Goal: Navigation & Orientation: Find specific page/section

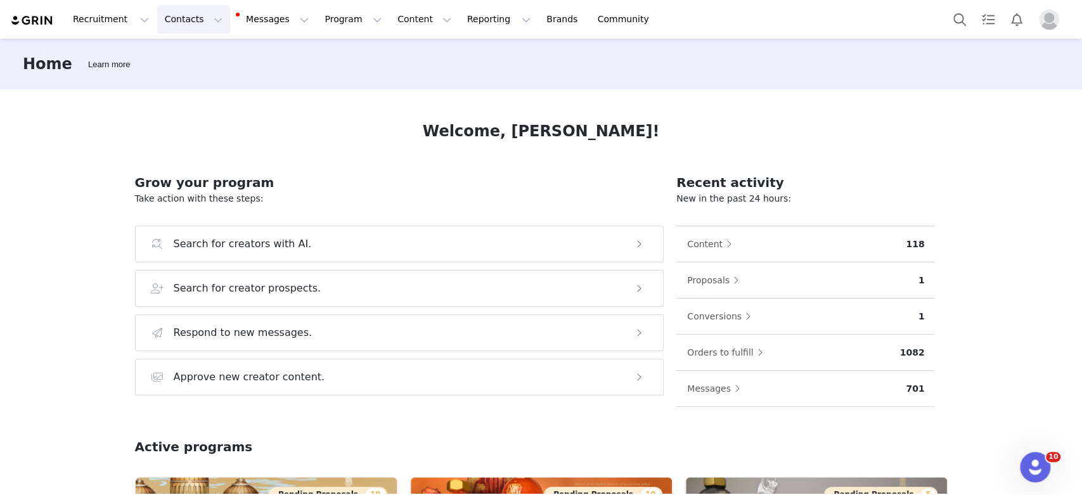
click at [177, 25] on button "Contacts Contacts" at bounding box center [193, 19] width 73 height 29
click at [210, 59] on div "Creators" at bounding box center [195, 55] width 85 height 13
